Goal: Task Accomplishment & Management: Use online tool/utility

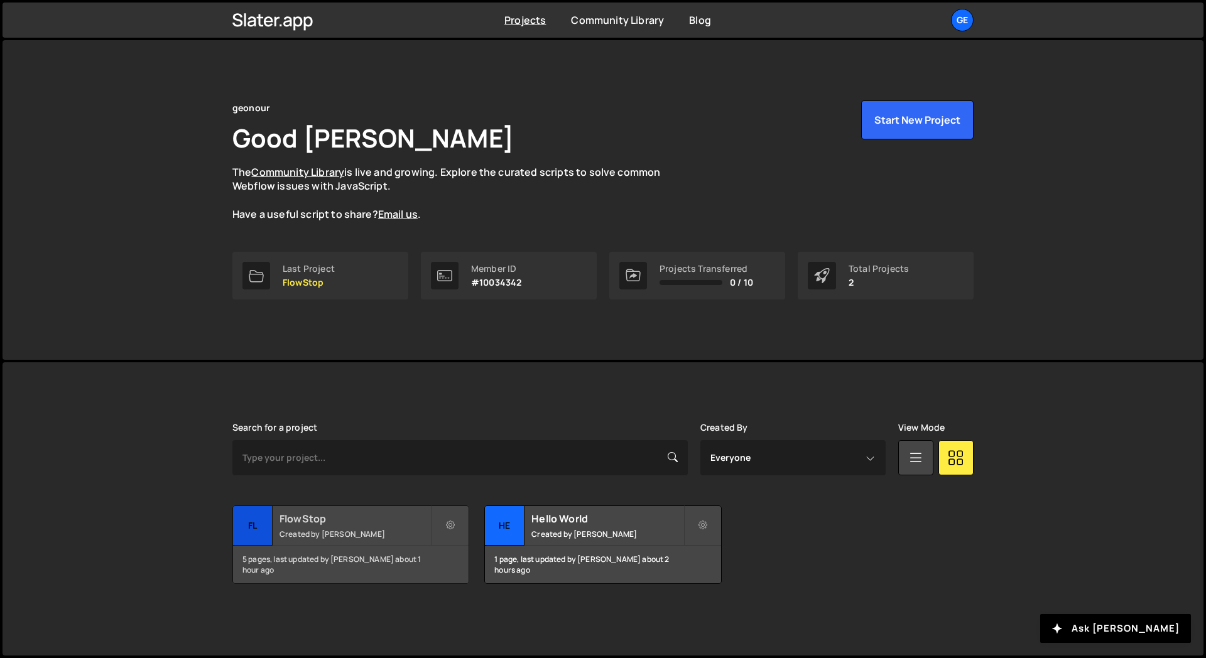
click at [400, 517] on h2 "FlowStop" at bounding box center [354, 519] width 151 height 14
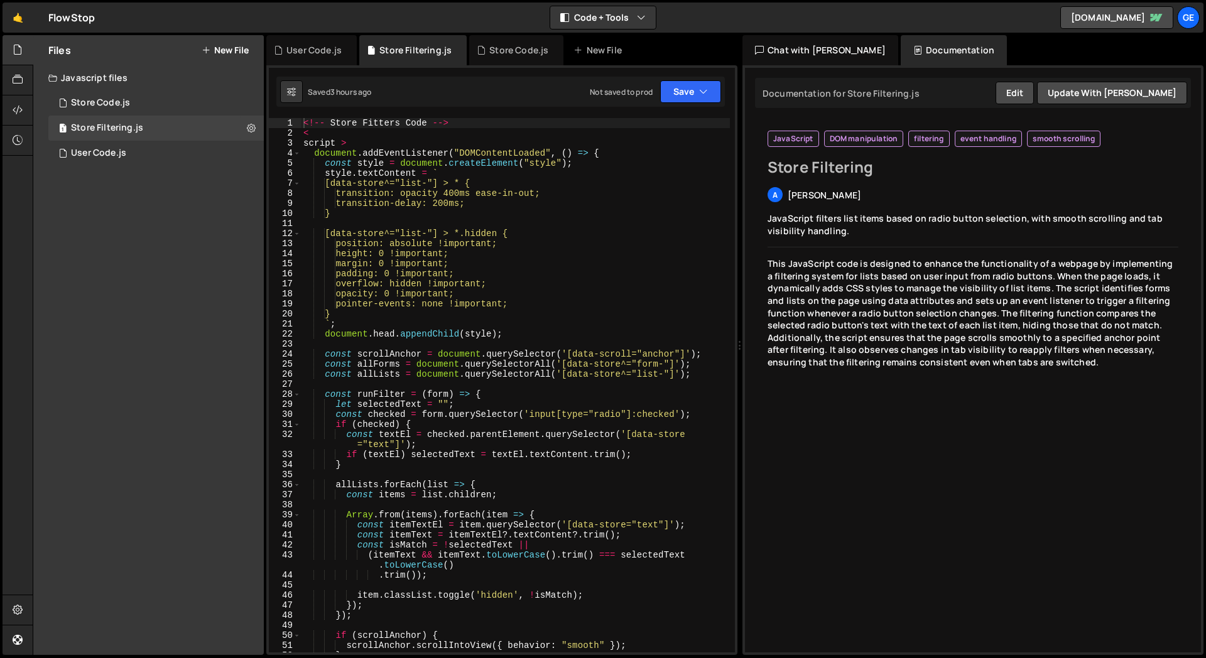
type textarea "[data-store^="list-"] > *.hidden {"
click at [379, 234] on div "<!-- Store Fitters Code --> < script > document . addEventListener ( "DOMConten…" at bounding box center [515, 395] width 429 height 554
click at [401, 345] on div "<!-- Store Fitters Code --> < script > document . addEventListener ( "DOMConten…" at bounding box center [515, 395] width 429 height 554
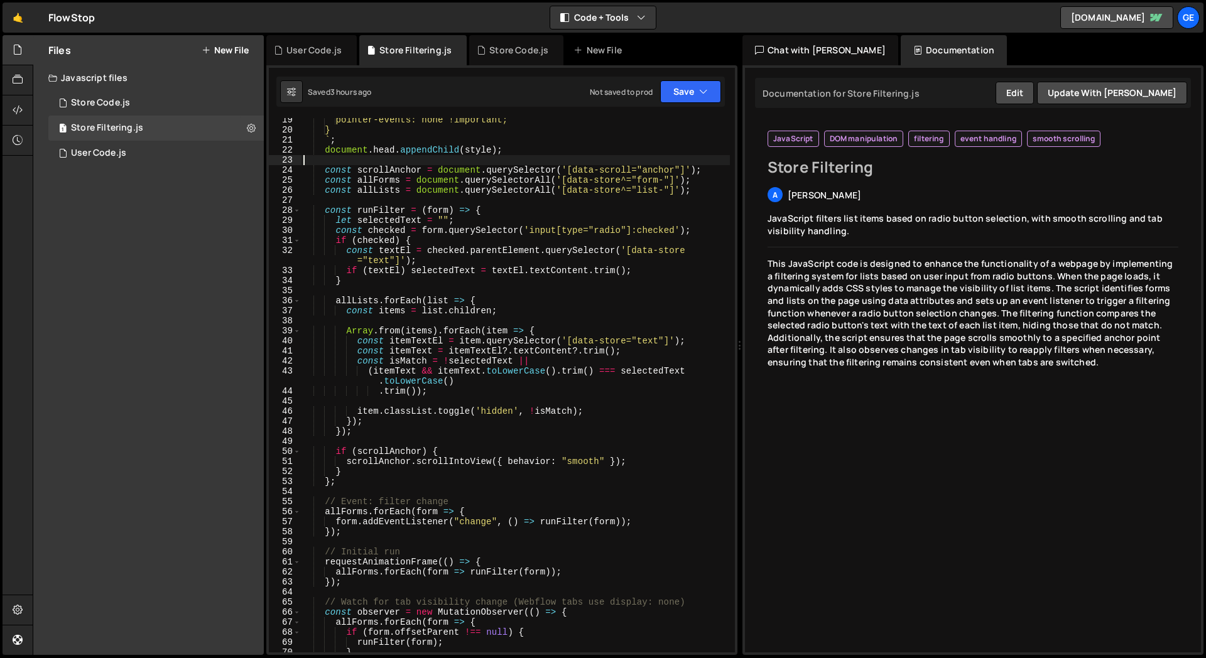
scroll to position [185, 0]
click at [637, 6] on button "Code + Tools" at bounding box center [602, 17] width 105 height 23
click at [602, 41] on button "Code Only" at bounding box center [603, 45] width 105 height 23
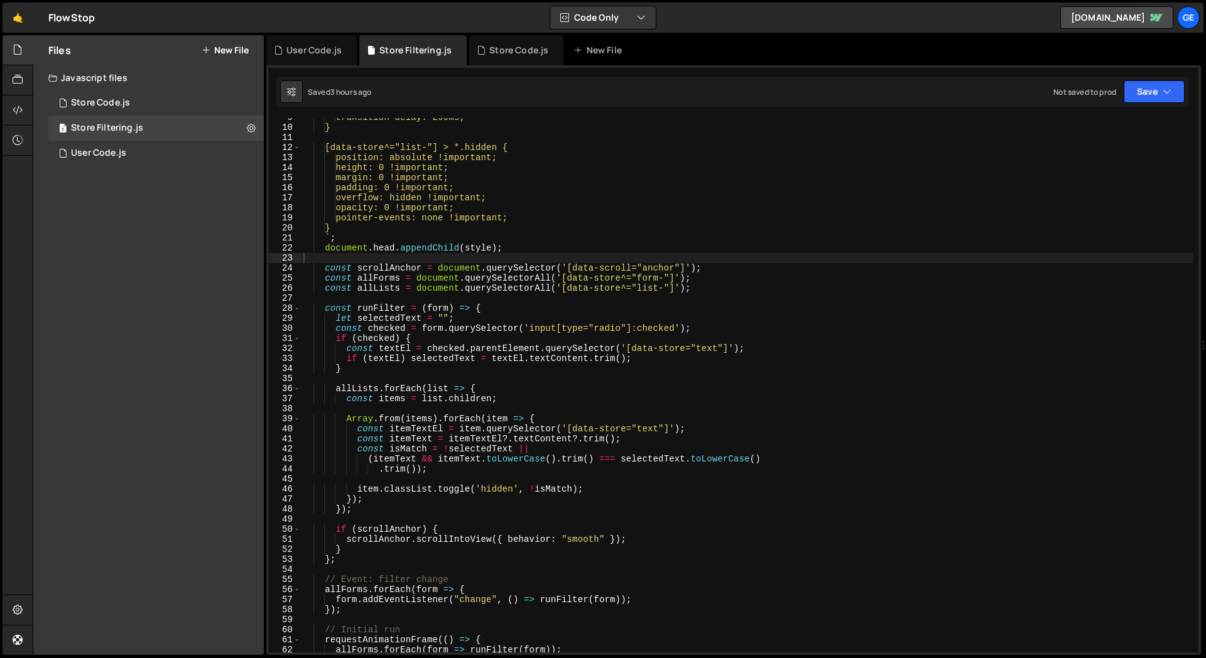
scroll to position [0, 0]
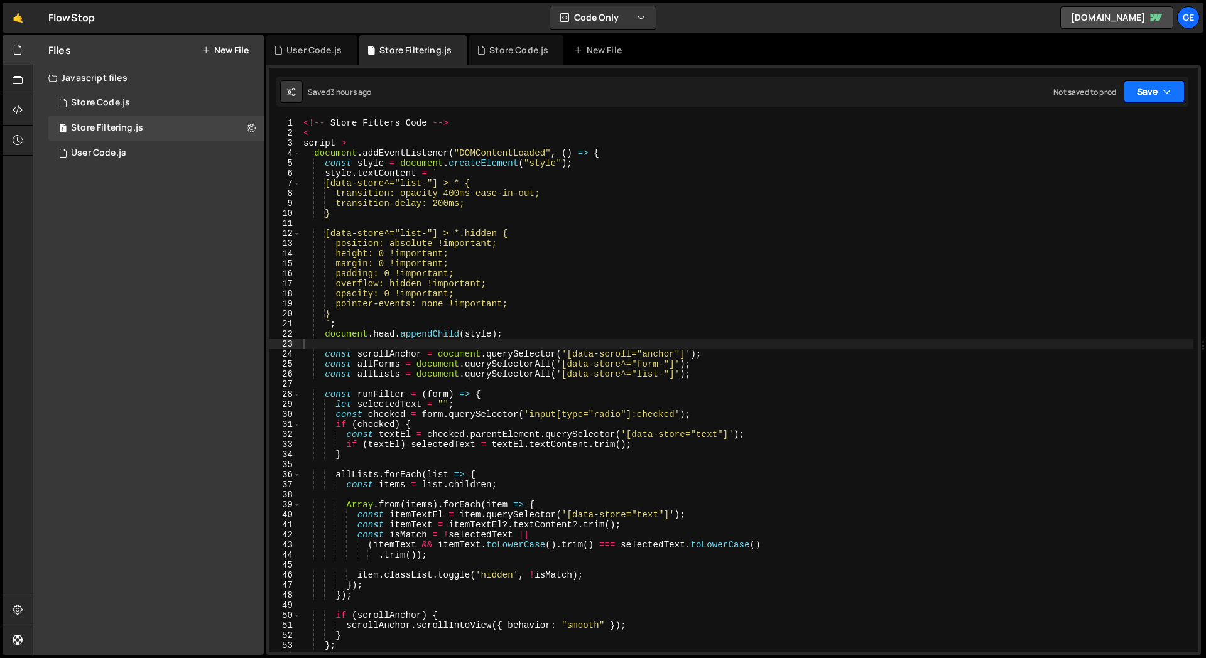
click at [1158, 82] on button "Save" at bounding box center [1153, 91] width 61 height 23
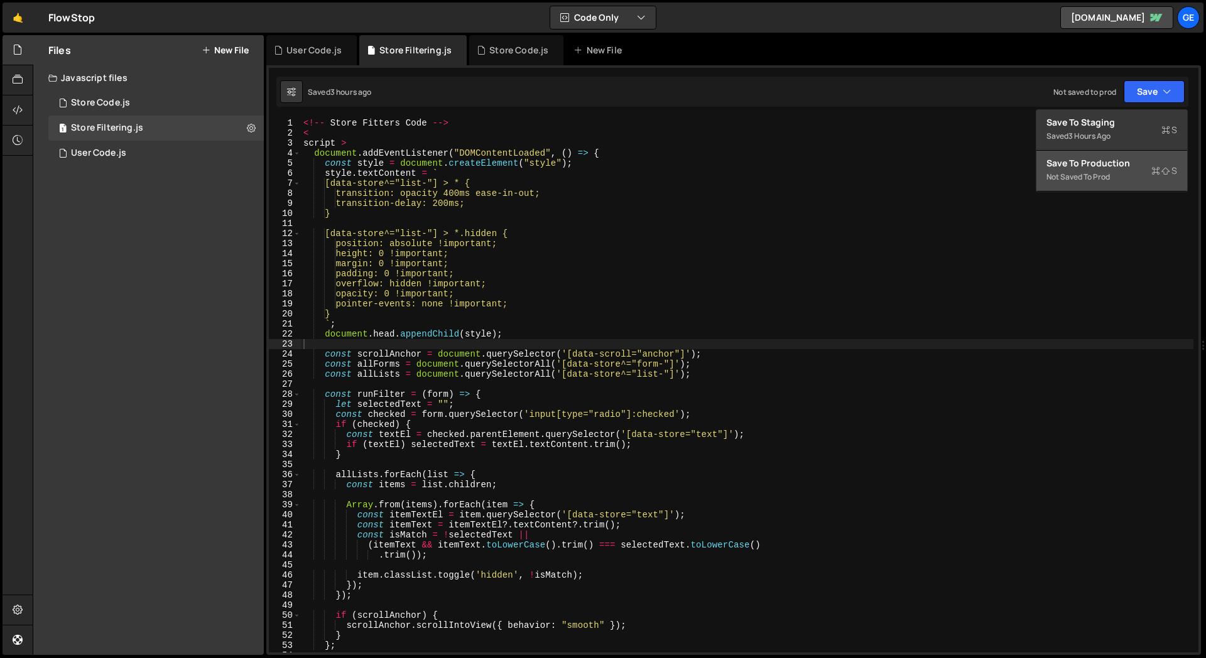
click at [1072, 170] on div "Not saved to prod" at bounding box center [1111, 177] width 131 height 15
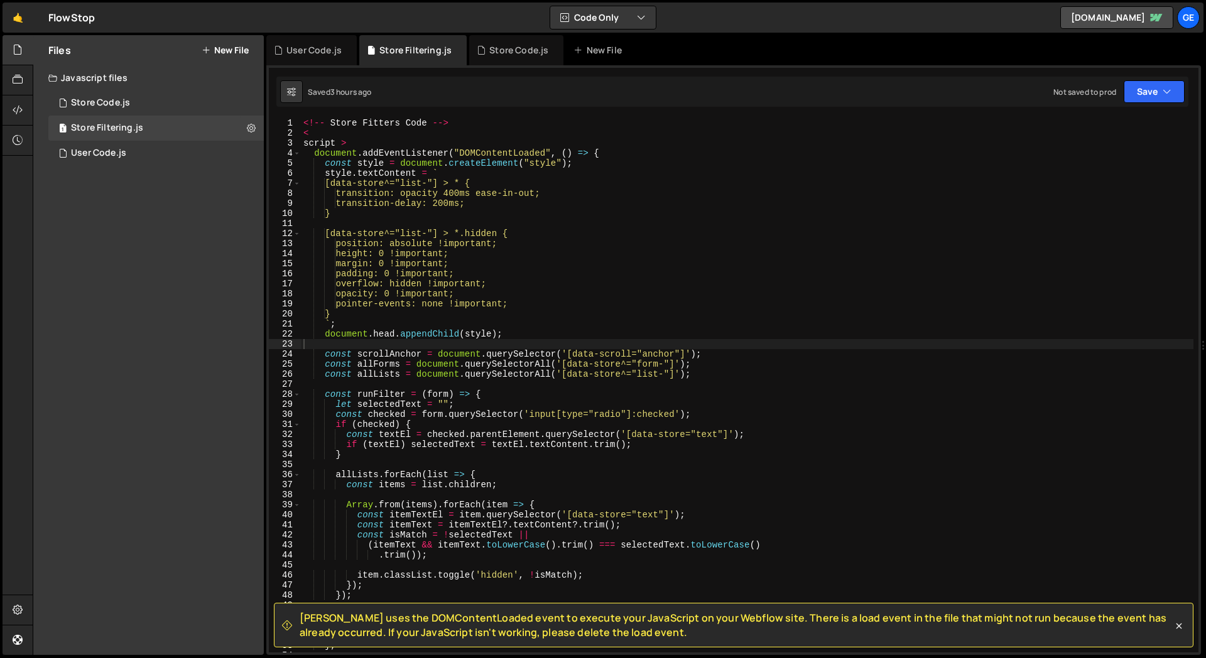
click at [197, 239] on div "Files New File Javascript files 1 Store Code.js 0 1 Store Filtering.js 0 0 User…" at bounding box center [148, 345] width 230 height 620
click at [121, 157] on div "User Code.js" at bounding box center [98, 153] width 55 height 11
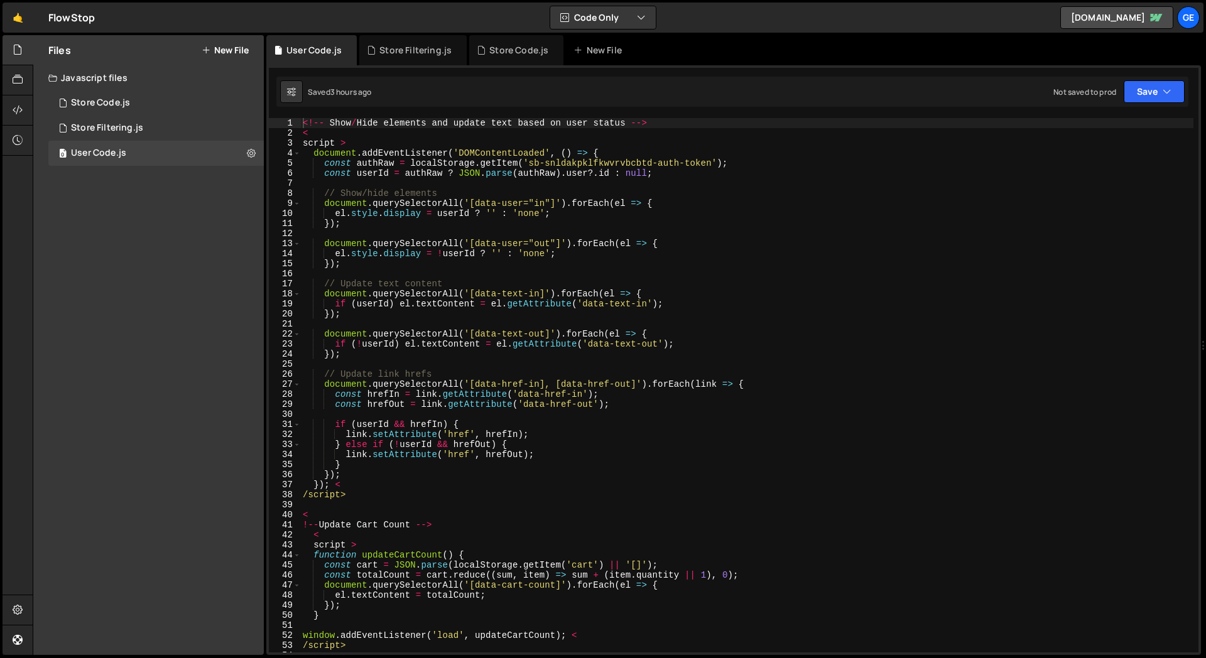
click at [167, 323] on div "Files New File Javascript files 1 Store Code.js 0 1 Store Filtering.js 0 0 User…" at bounding box center [148, 345] width 230 height 620
click at [163, 325] on div "Files New File Javascript files 1 Store Code.js 0 1 Store Filtering.js 0 0 User…" at bounding box center [148, 345] width 230 height 620
click at [132, 97] on div "1 Store Code.js 0" at bounding box center [155, 102] width 215 height 25
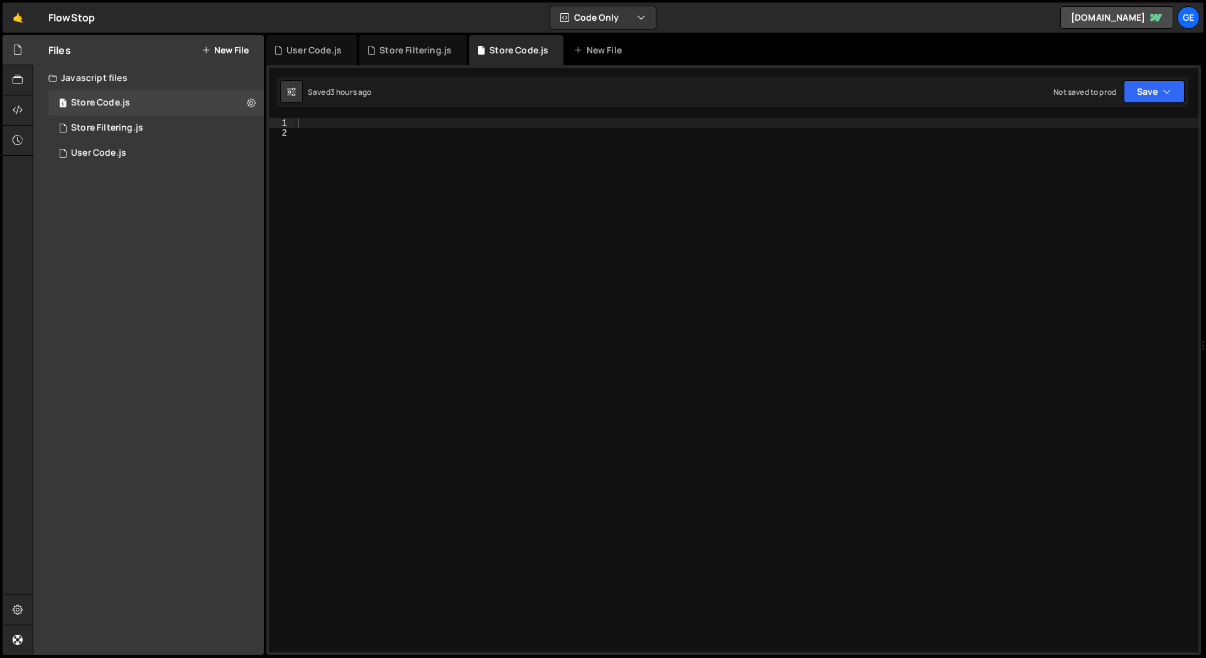
click at [190, 330] on div "Files New File Javascript files 1 Store Code.js 0 1 Store Filtering.js 0 0 User…" at bounding box center [148, 345] width 230 height 620
click at [136, 124] on div "Store Filtering.js" at bounding box center [107, 127] width 72 height 11
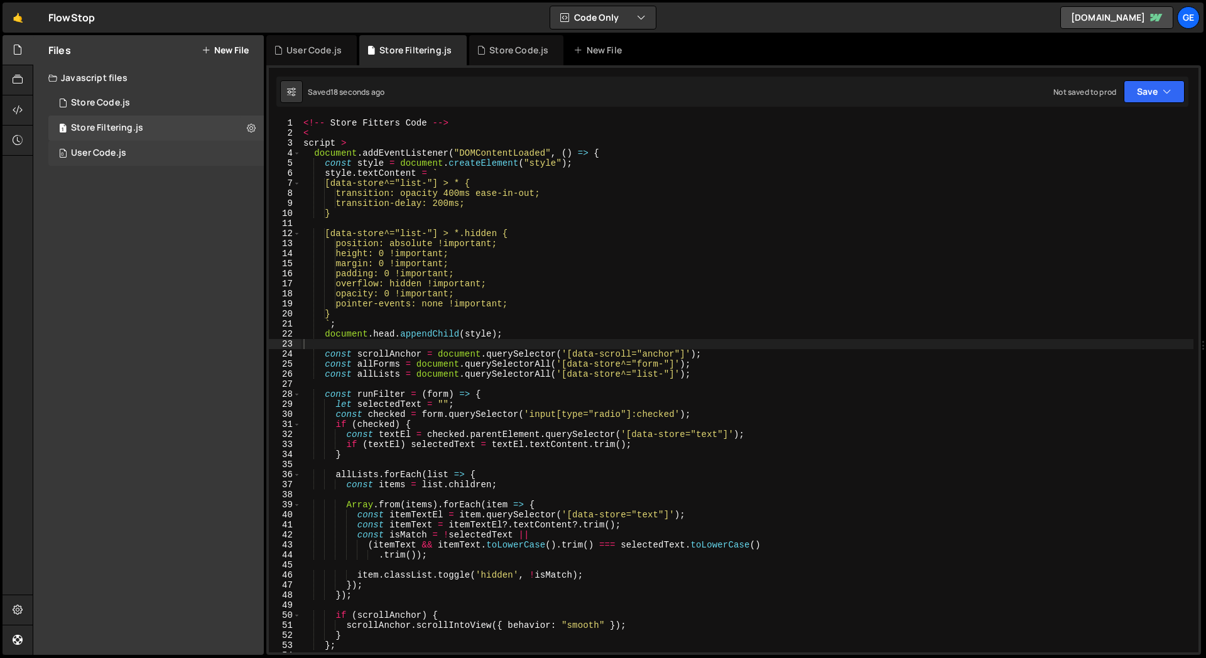
click at [134, 163] on div "0 User Code.js 0" at bounding box center [155, 153] width 215 height 25
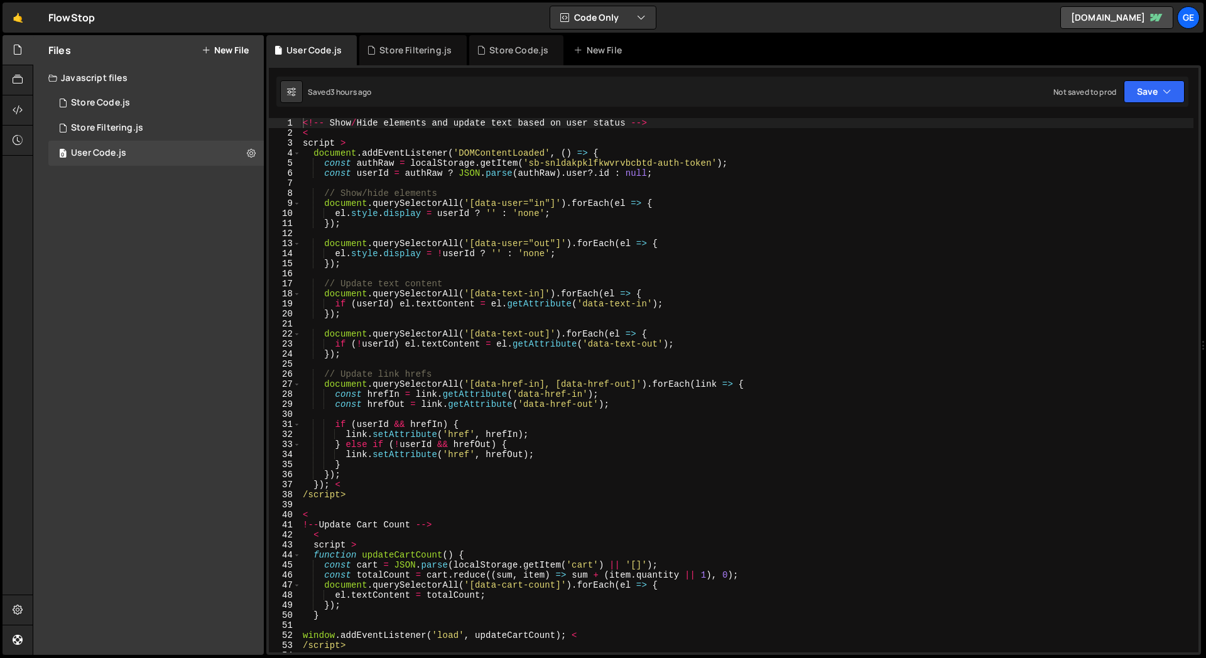
click at [166, 278] on div "Files New File Javascript files 1 Store Code.js 0 1 Store Filtering.js 0 0 User…" at bounding box center [148, 345] width 230 height 620
click at [152, 321] on div "Files New File Javascript files 1 Store Code.js 0 1 Store Filtering.js 0 0 User…" at bounding box center [148, 345] width 230 height 620
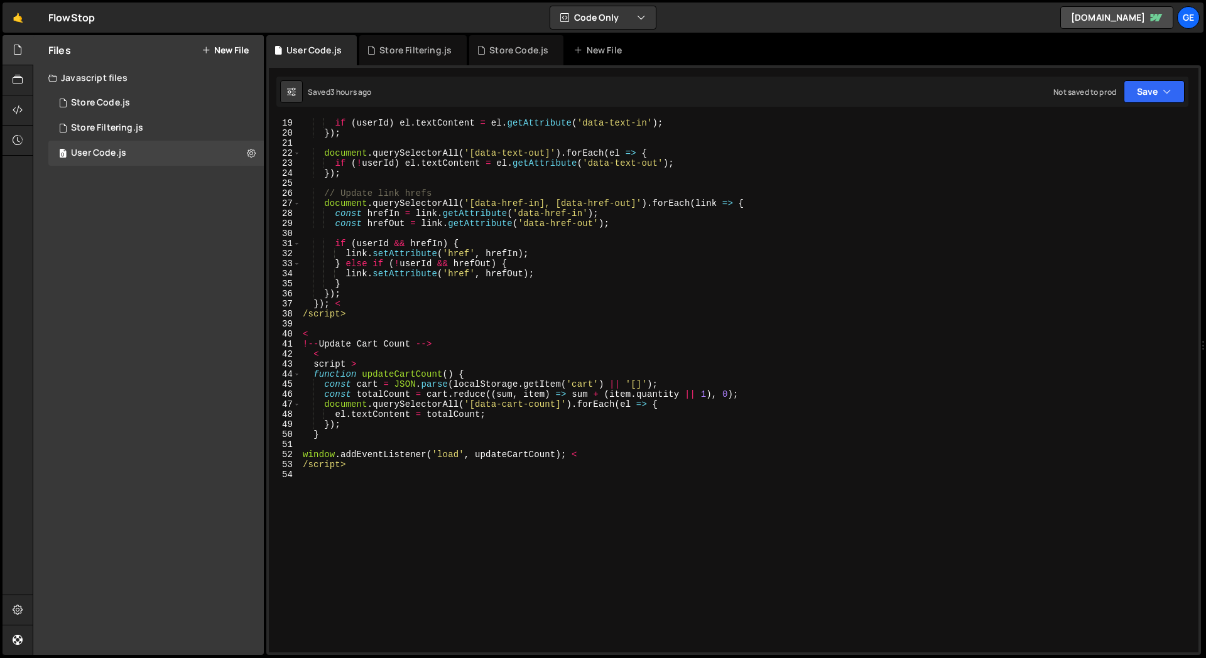
scroll to position [191, 0]
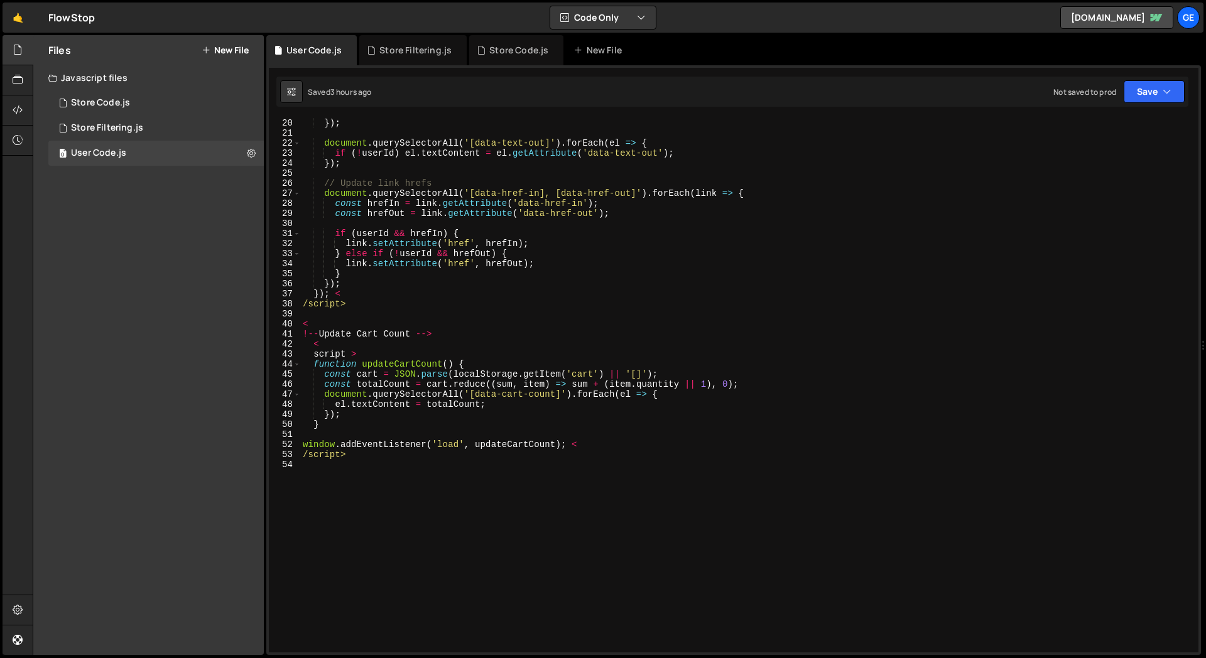
click at [157, 323] on div "Files New File Javascript files 1 Store Code.js 0 1 Store Filtering.js 0 0 User…" at bounding box center [148, 345] width 230 height 620
click at [149, 119] on div "1 Store Filtering.js 0" at bounding box center [155, 128] width 215 height 25
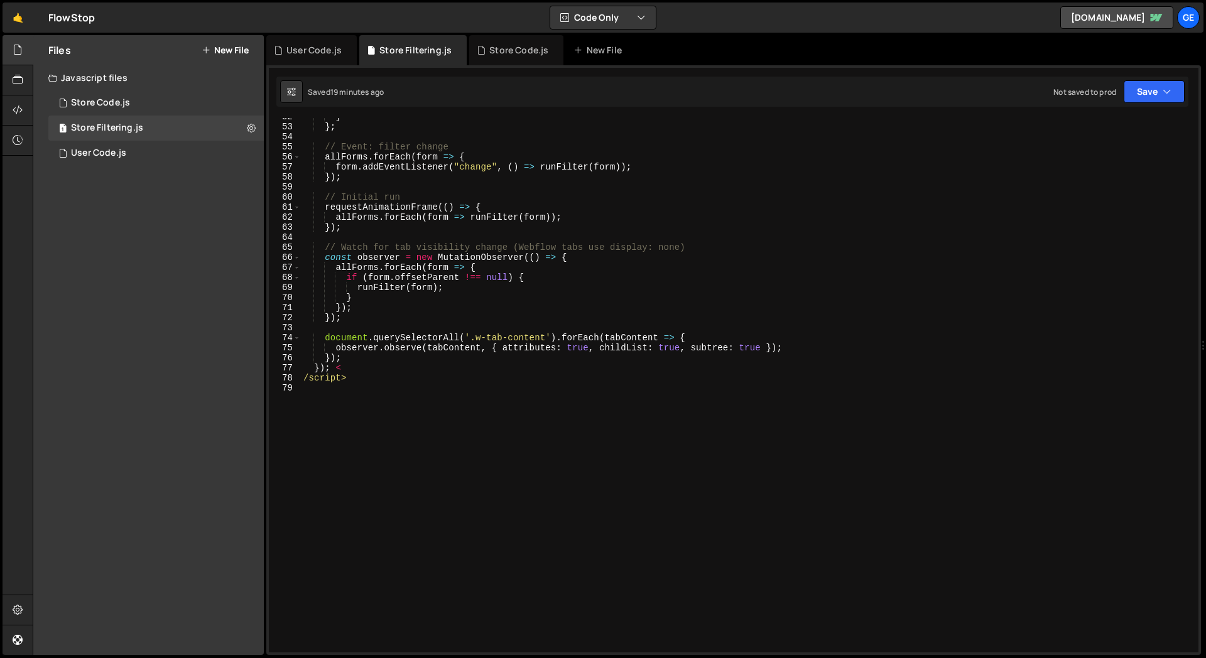
scroll to position [522, 0]
